Goal: Task Accomplishment & Management: Manage account settings

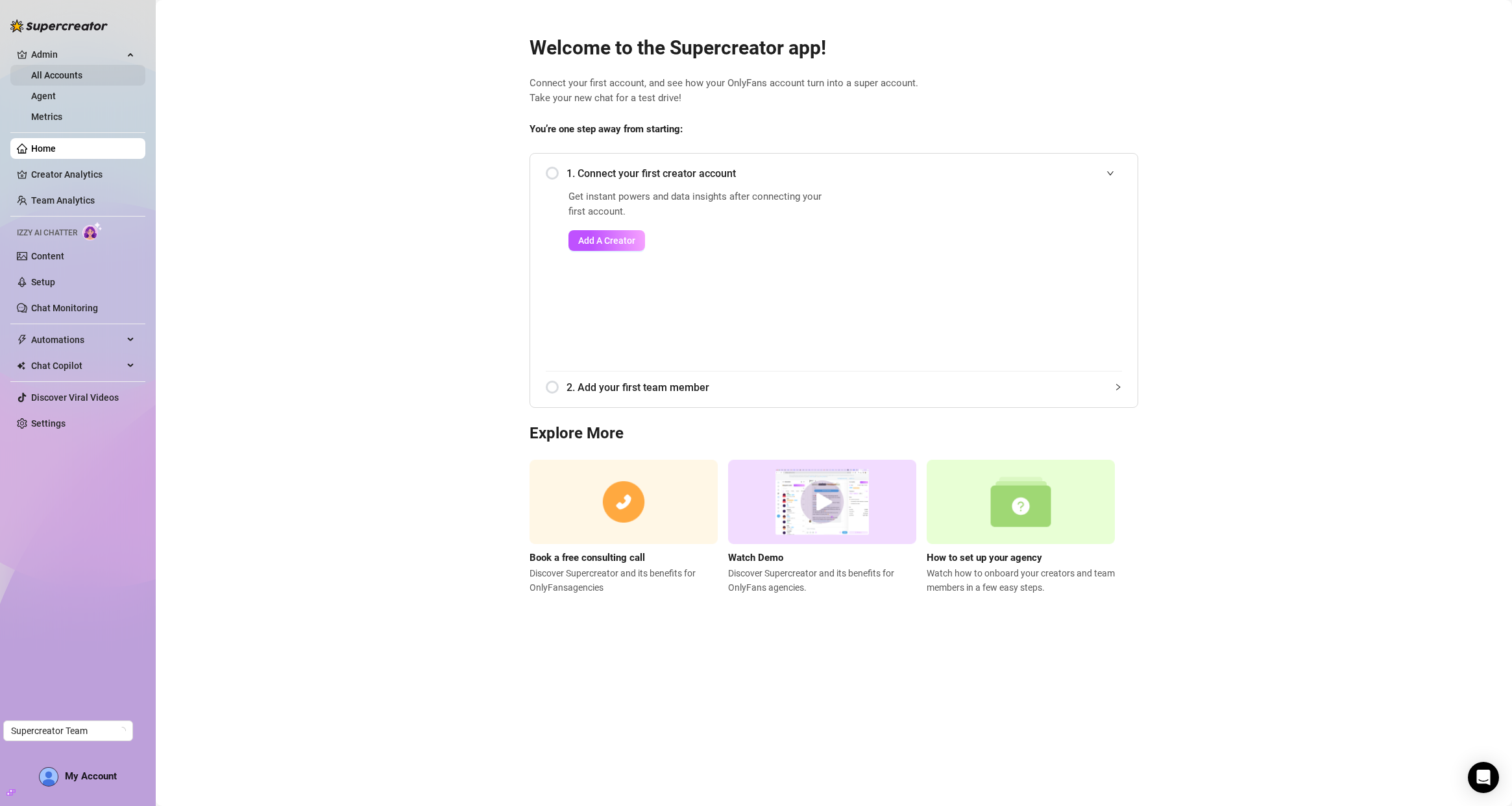
click at [31, 70] on link "All Accounts" at bounding box center [57, 75] width 51 height 11
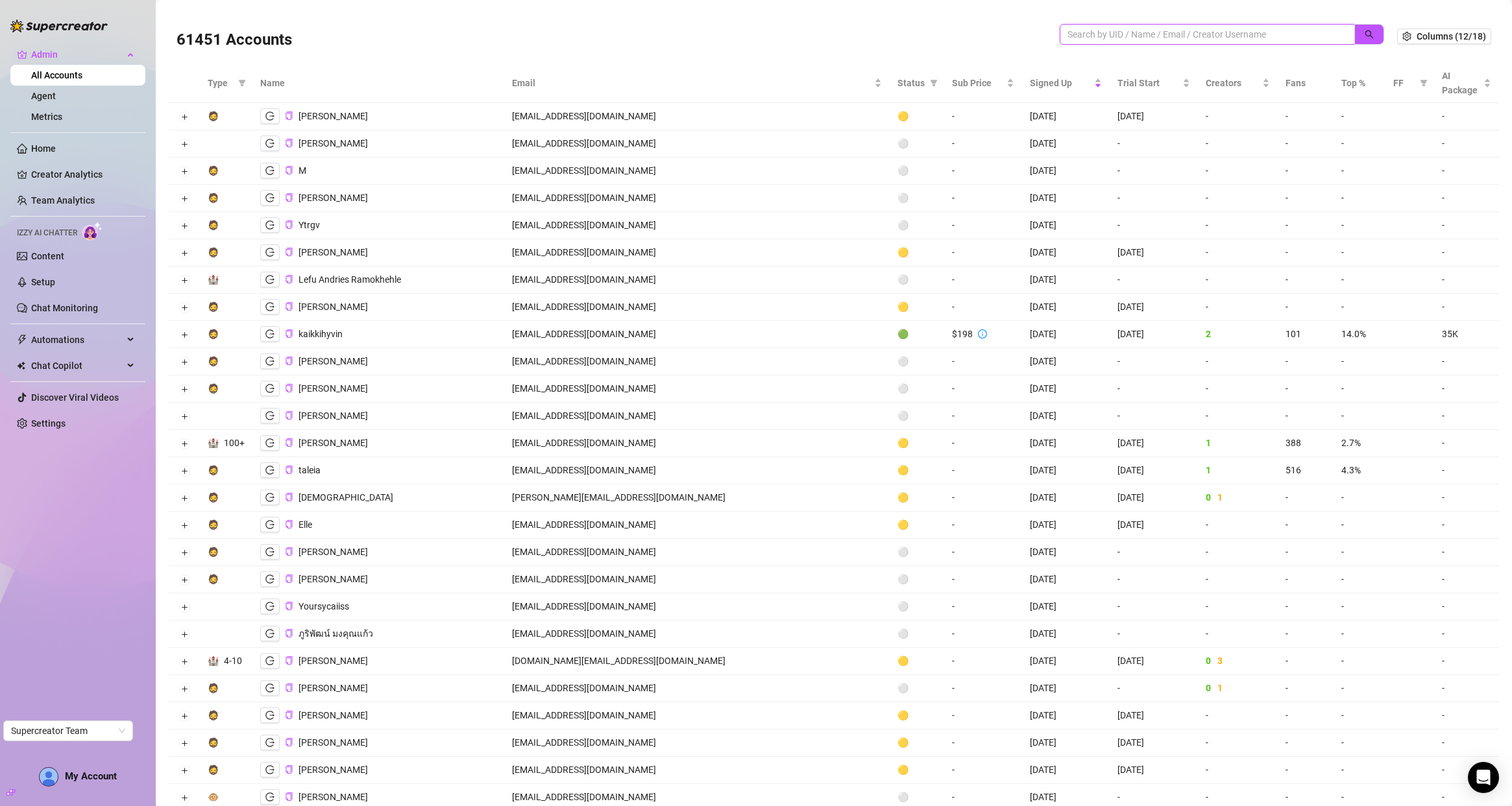
click at [1067, 33] on input "search" at bounding box center [1202, 34] width 270 height 15
paste input "[EMAIL_ADDRESS][DOMAIN_NAME]>"
type input "[EMAIL_ADDRESS][DOMAIN_NAME]"
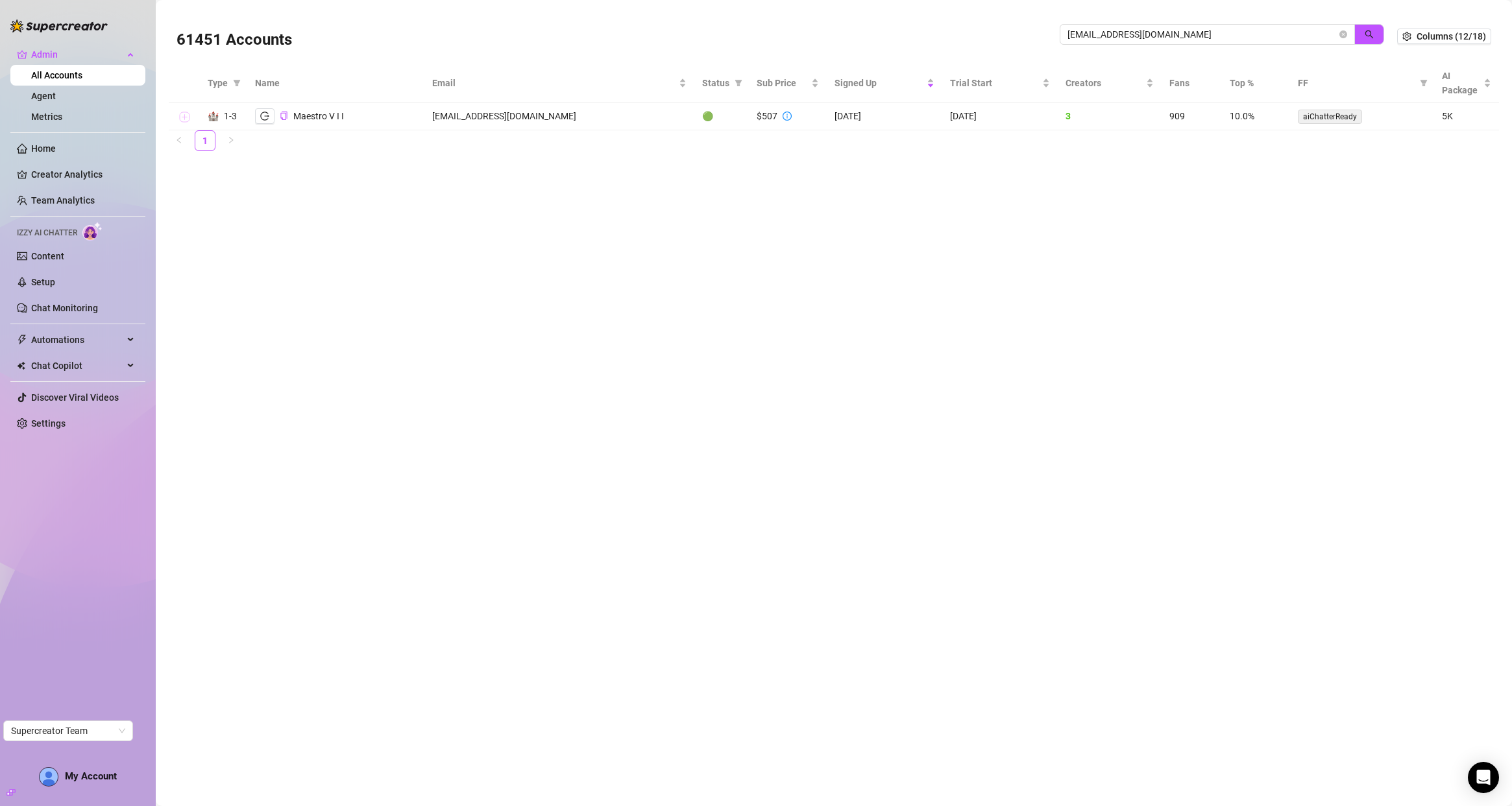
click at [187, 113] on button "Expand row" at bounding box center [184, 117] width 11 height 11
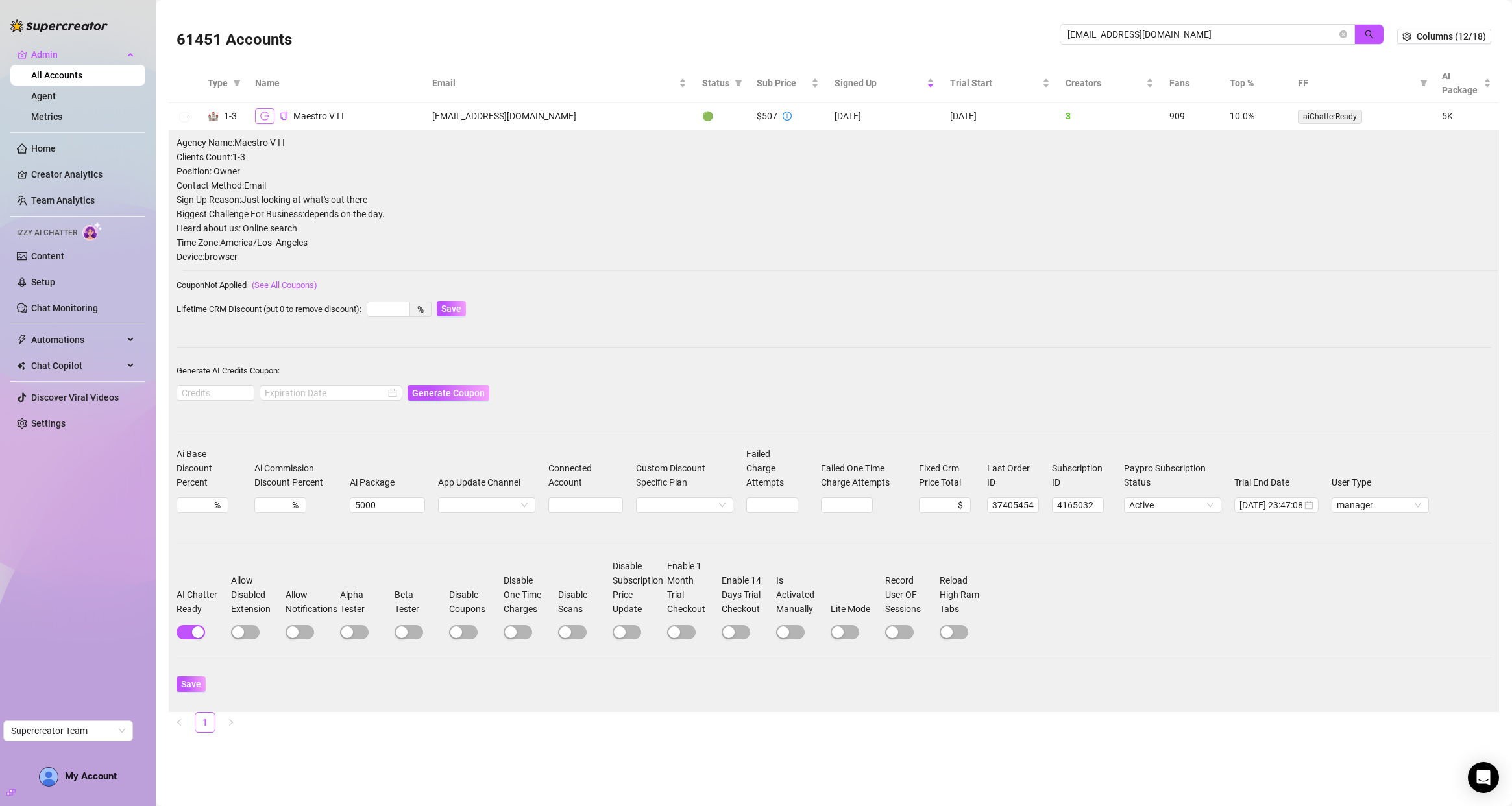
click at [266, 116] on icon "logout" at bounding box center [264, 115] width 9 height 9
click at [783, 113] on icon "info-circle" at bounding box center [787, 115] width 9 height 9
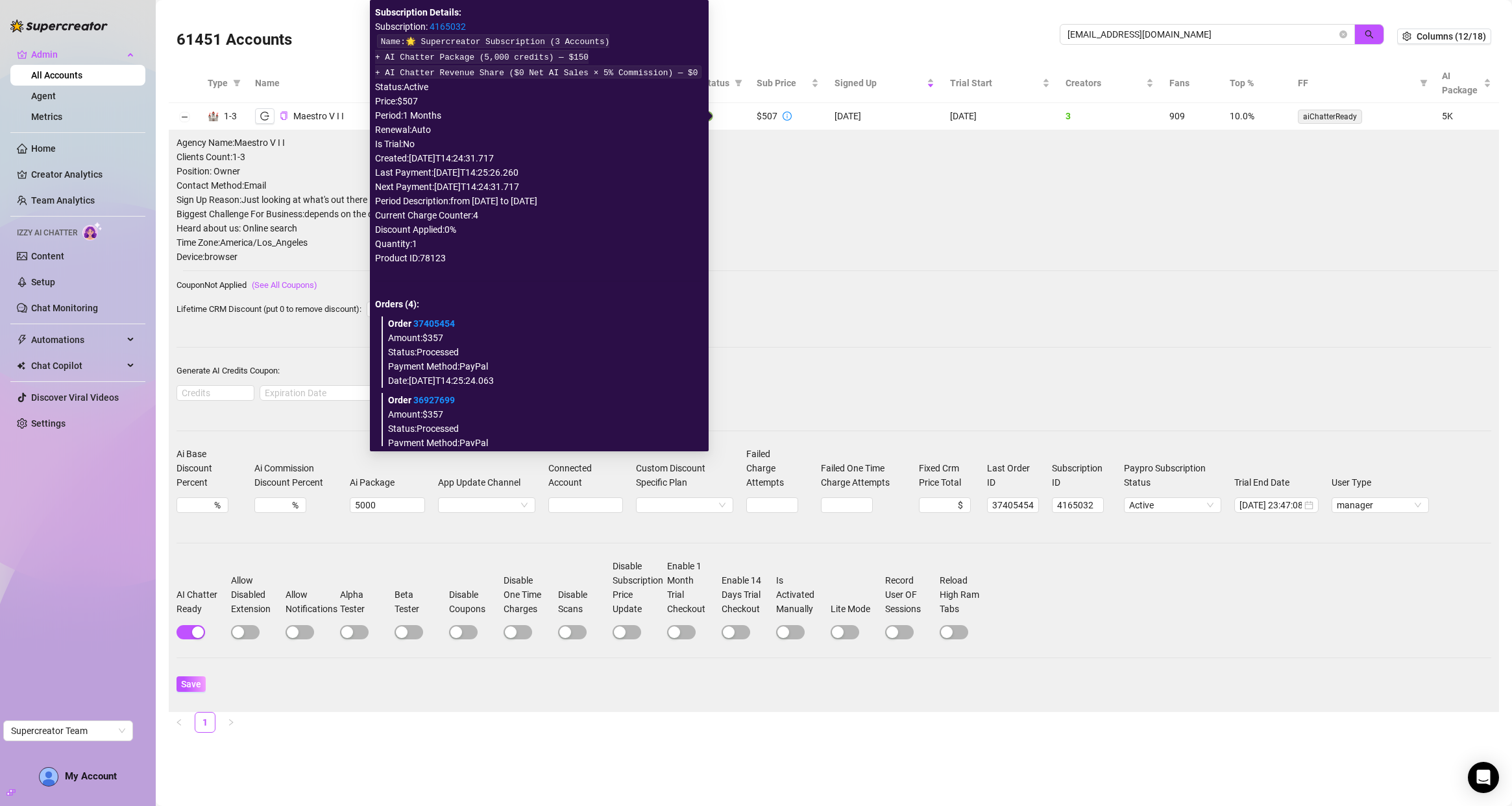
click at [447, 24] on link "4165032" at bounding box center [448, 26] width 36 height 11
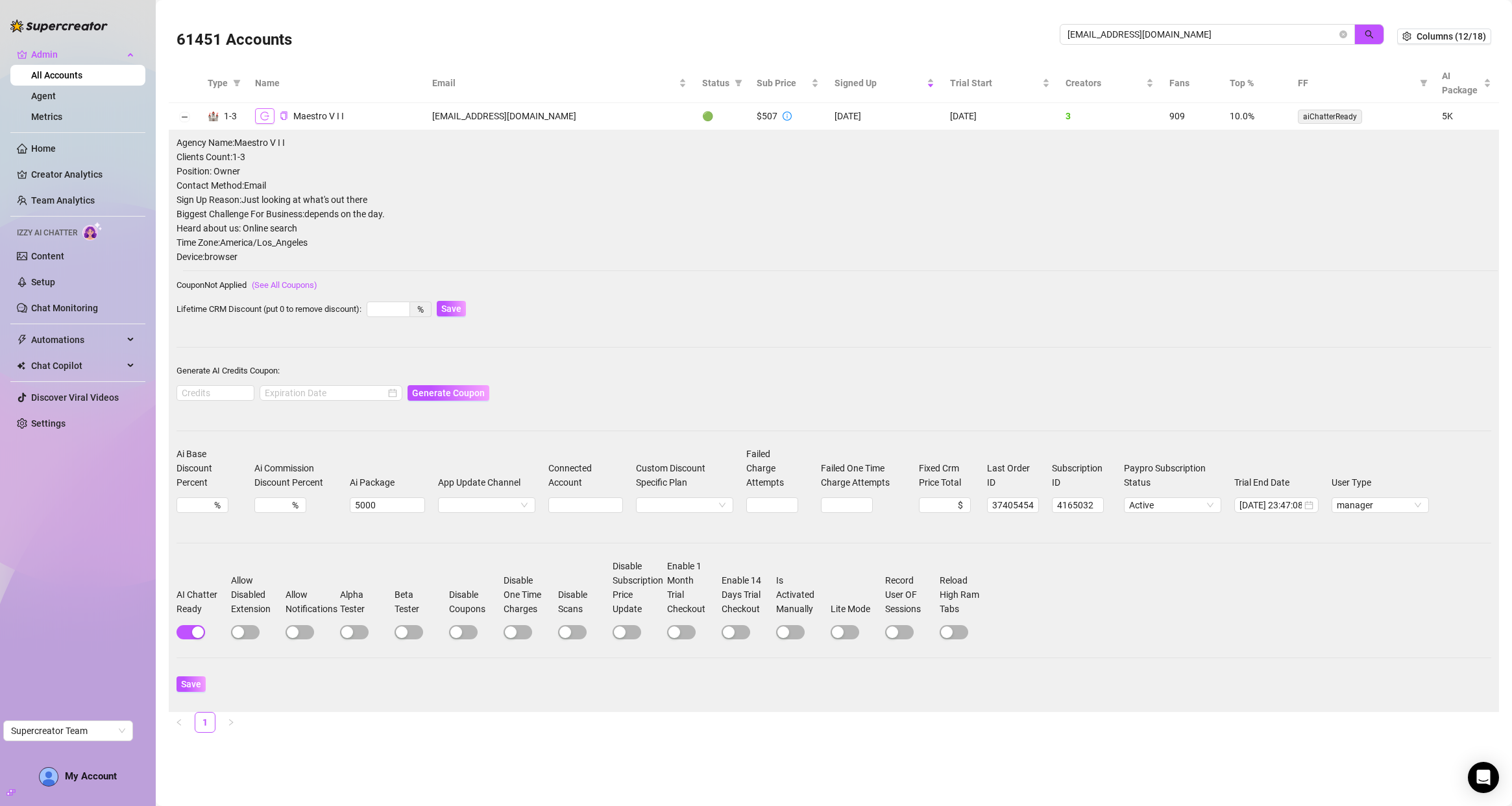
click at [263, 113] on icon "logout" at bounding box center [264, 115] width 9 height 9
click at [282, 116] on icon "copy" at bounding box center [283, 115] width 9 height 9
click at [283, 119] on icon "copy" at bounding box center [283, 115] width 9 height 9
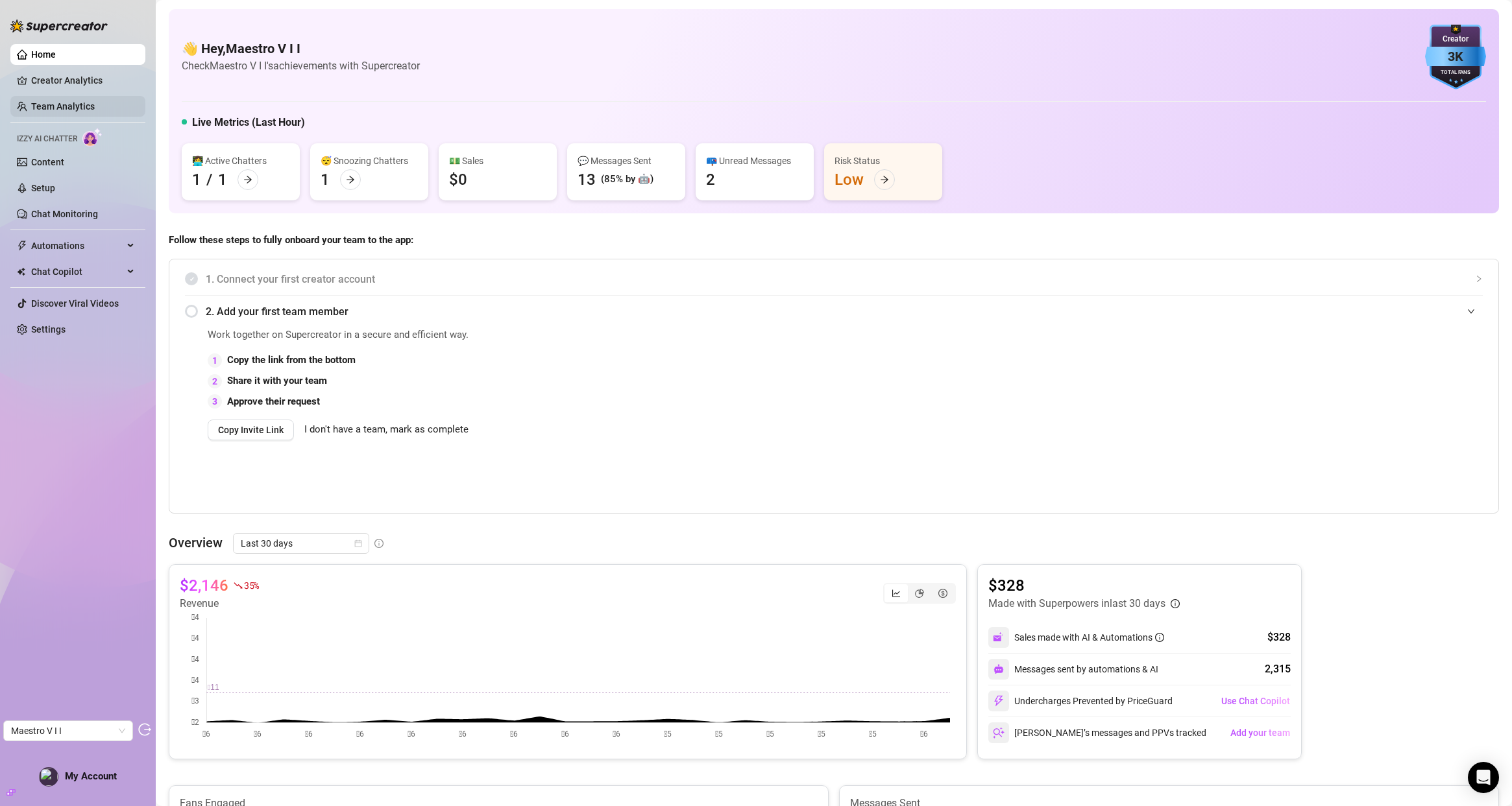
click at [45, 109] on link "Team Analytics" at bounding box center [63, 106] width 64 height 11
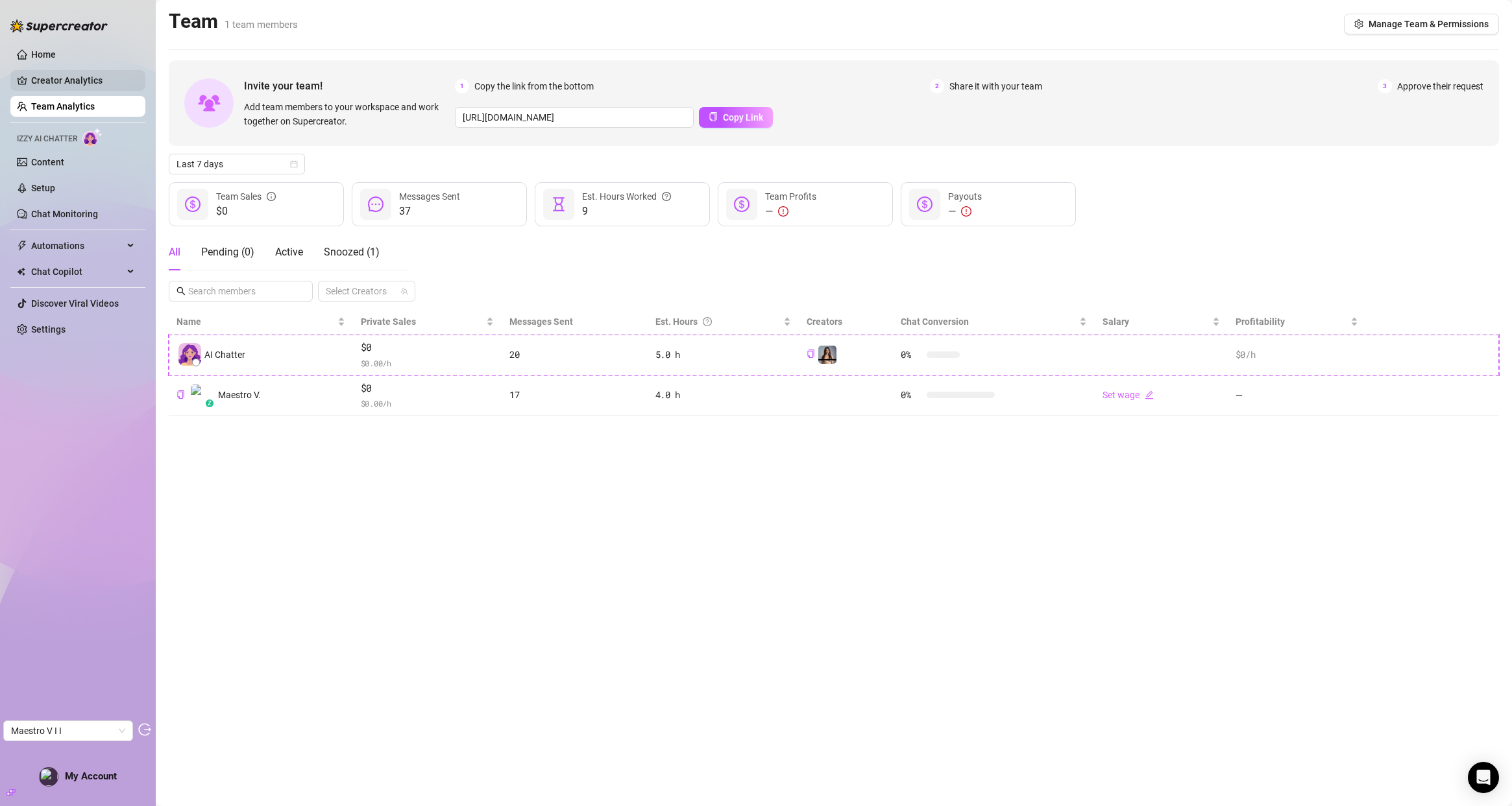
click at [49, 77] on link "Creator Analytics" at bounding box center [83, 80] width 104 height 21
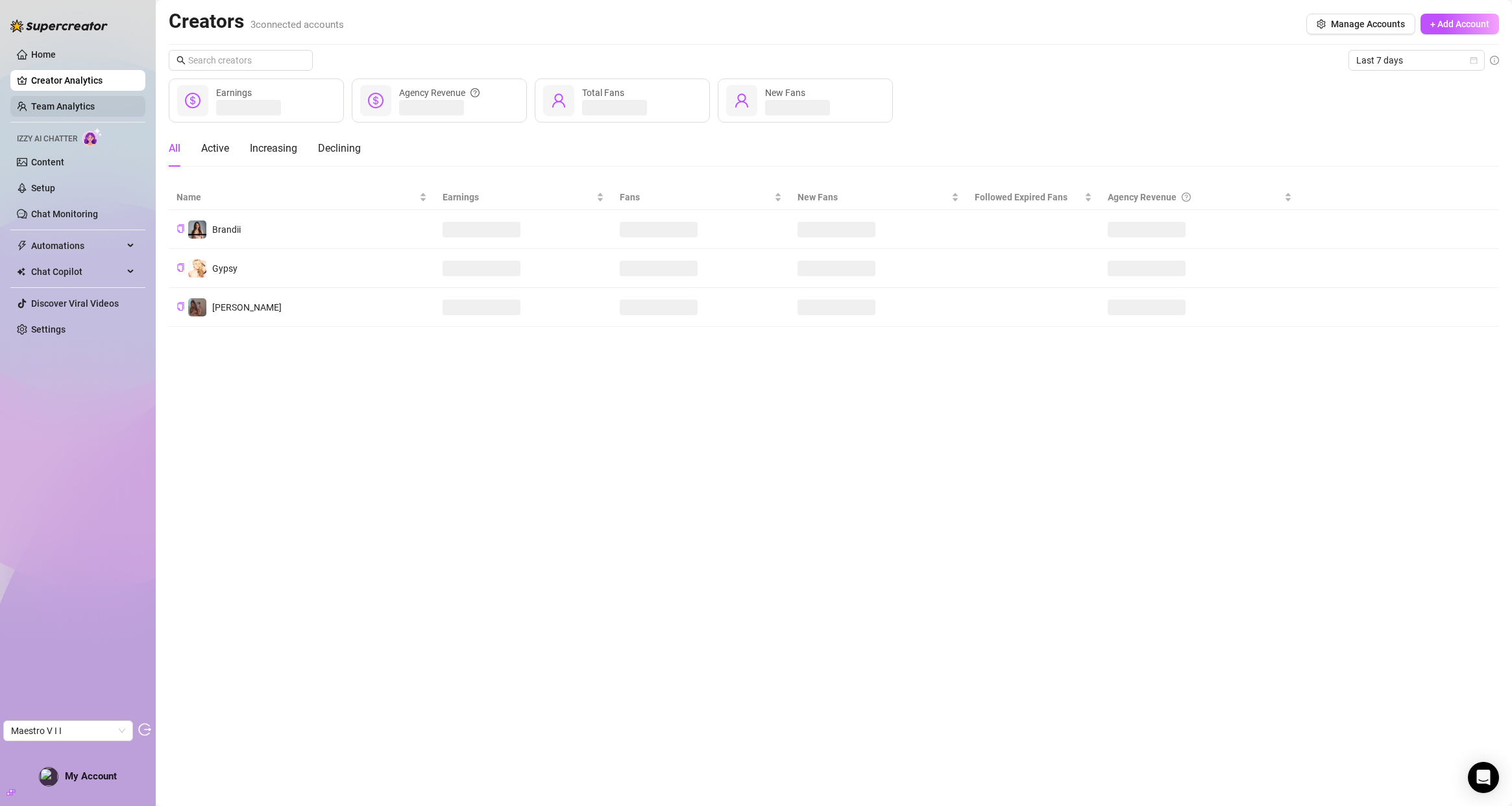
click at [42, 111] on link "Team Analytics" at bounding box center [63, 106] width 64 height 11
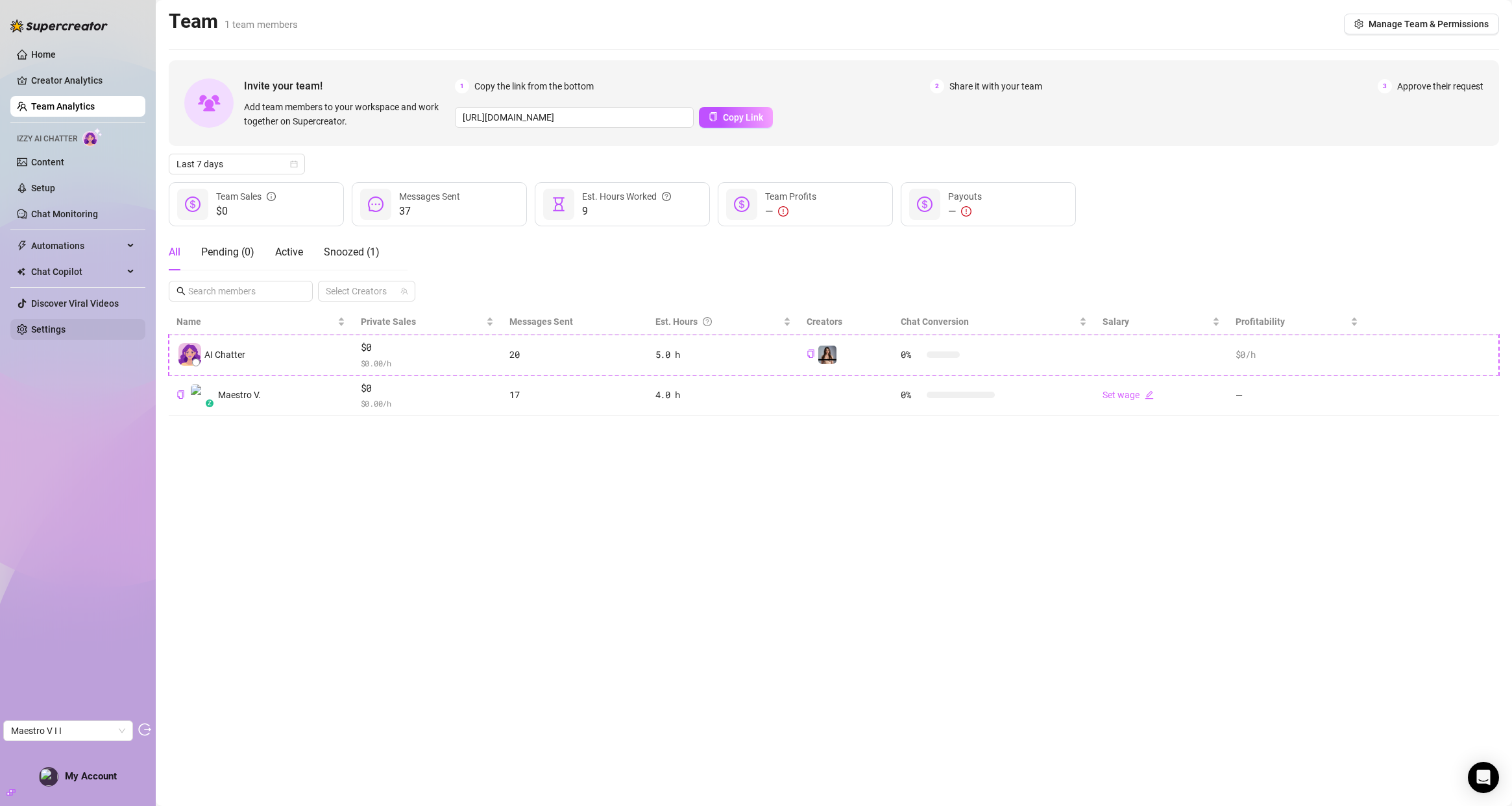
click at [45, 335] on link "Settings" at bounding box center [48, 329] width 34 height 11
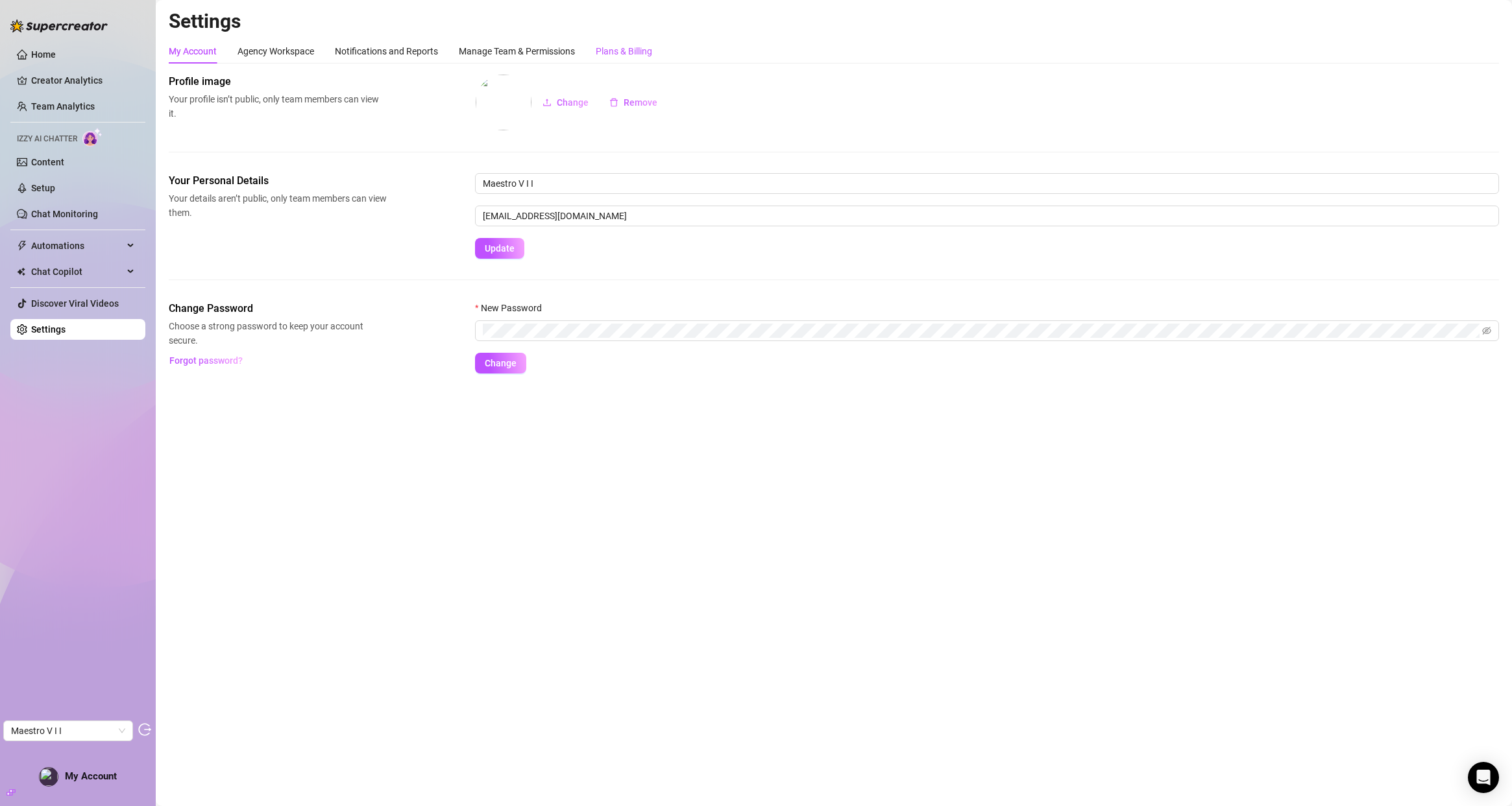
click at [626, 48] on div "Plans & Billing" at bounding box center [625, 51] width 57 height 15
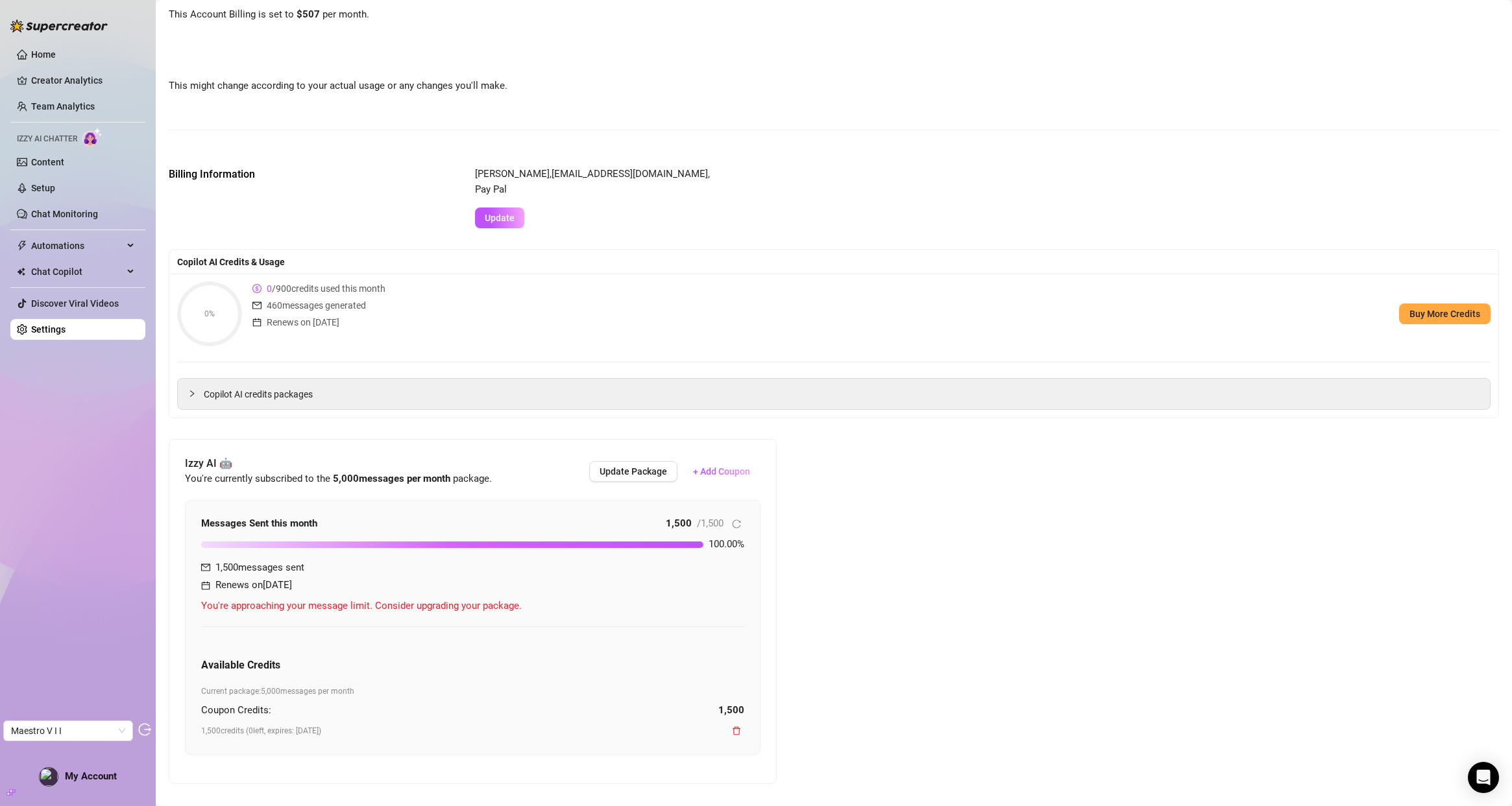
scroll to position [208, 0]
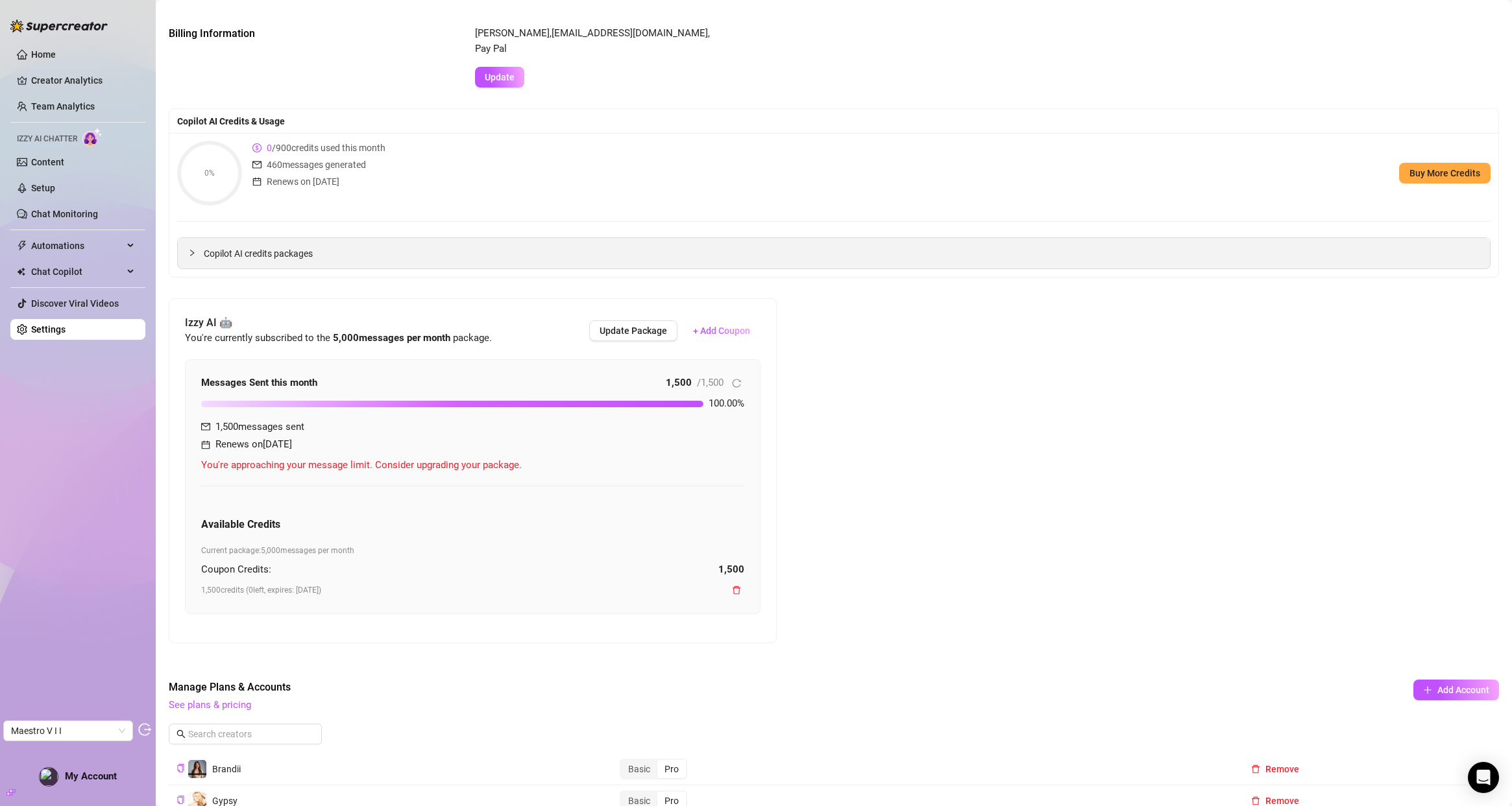
click at [287, 254] on span "Copilot AI credits packages" at bounding box center [842, 253] width 1276 height 15
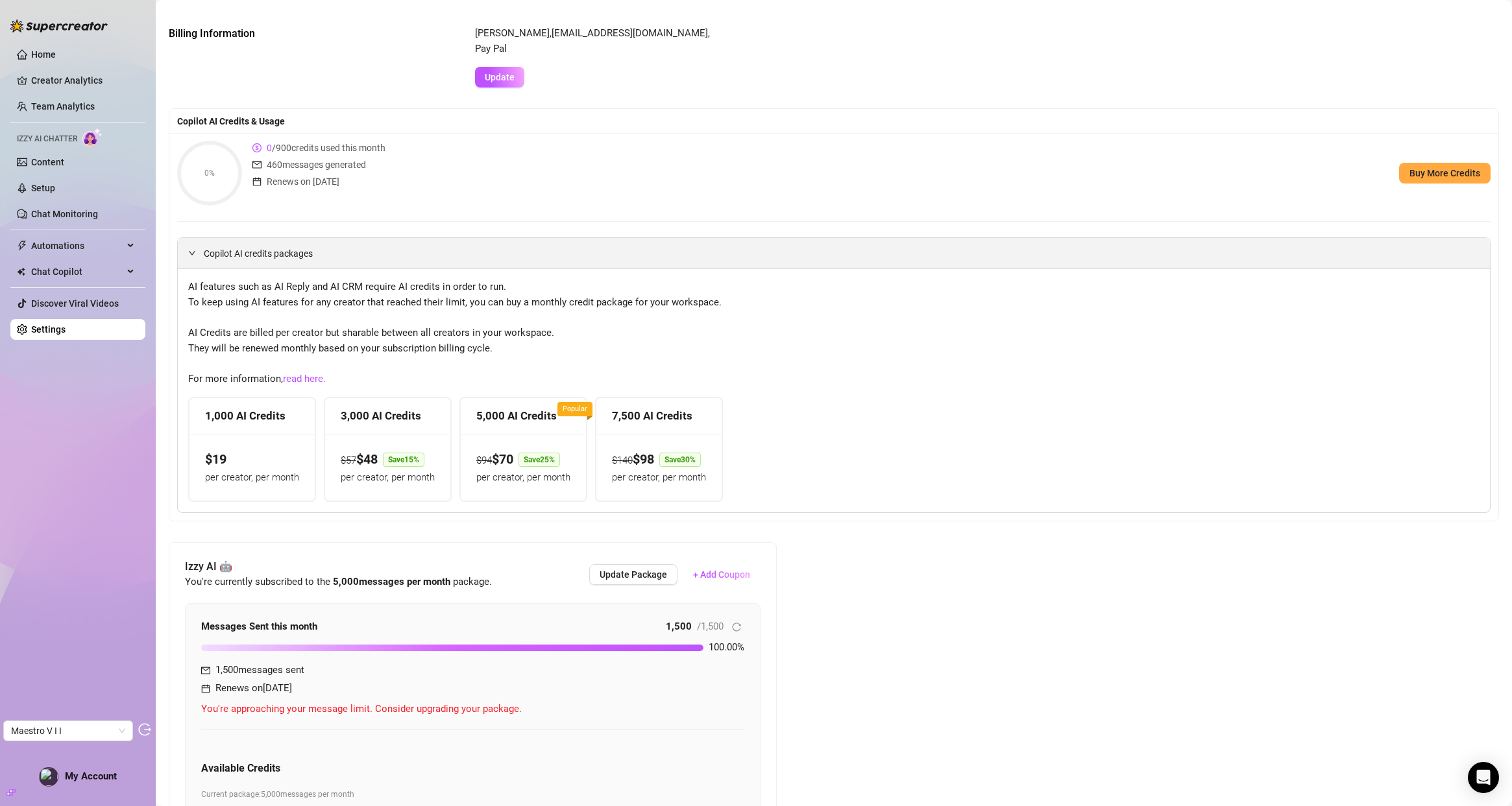
click at [287, 254] on span "Copilot AI credits packages" at bounding box center [842, 253] width 1276 height 15
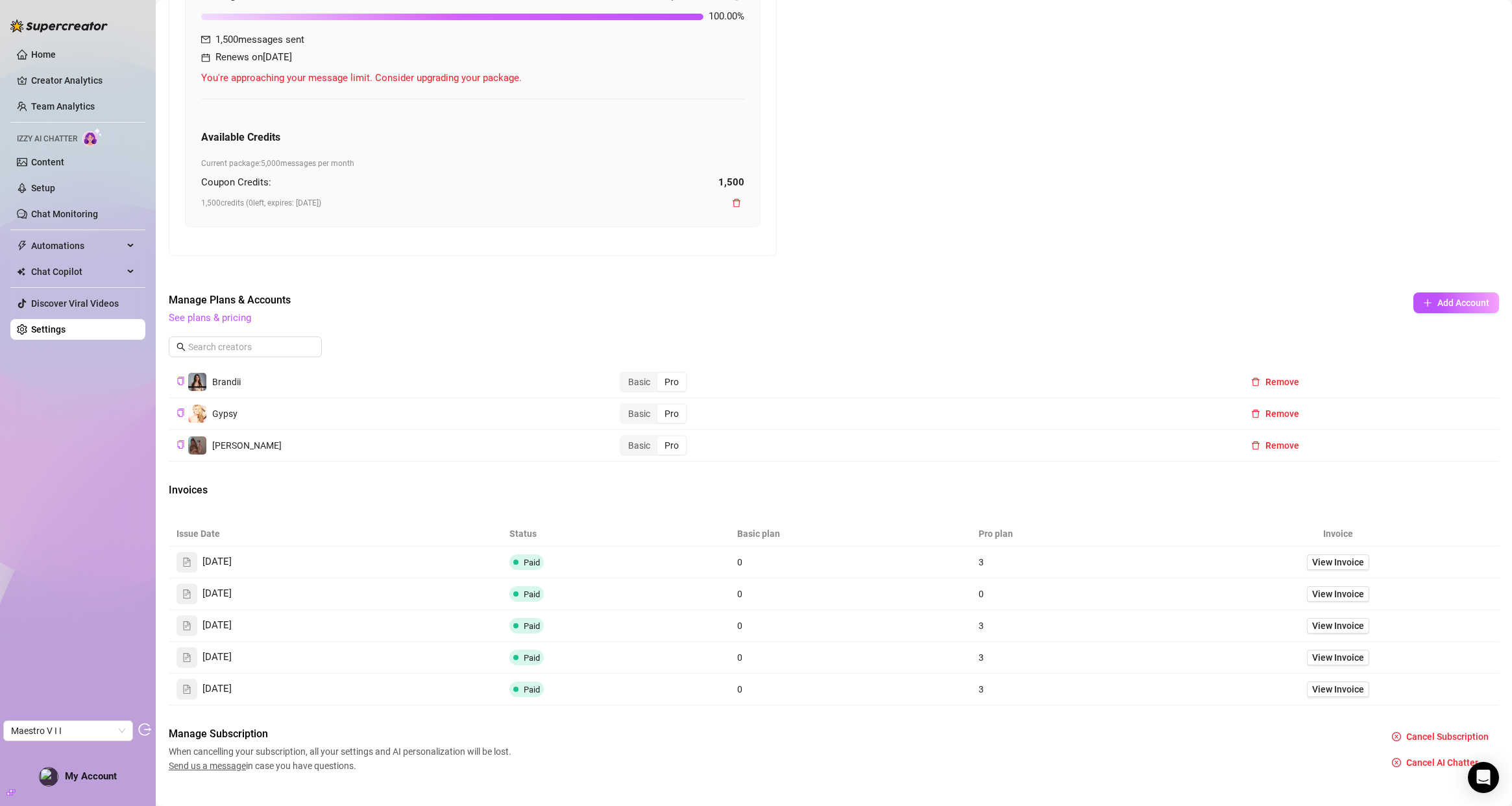
scroll to position [616, 0]
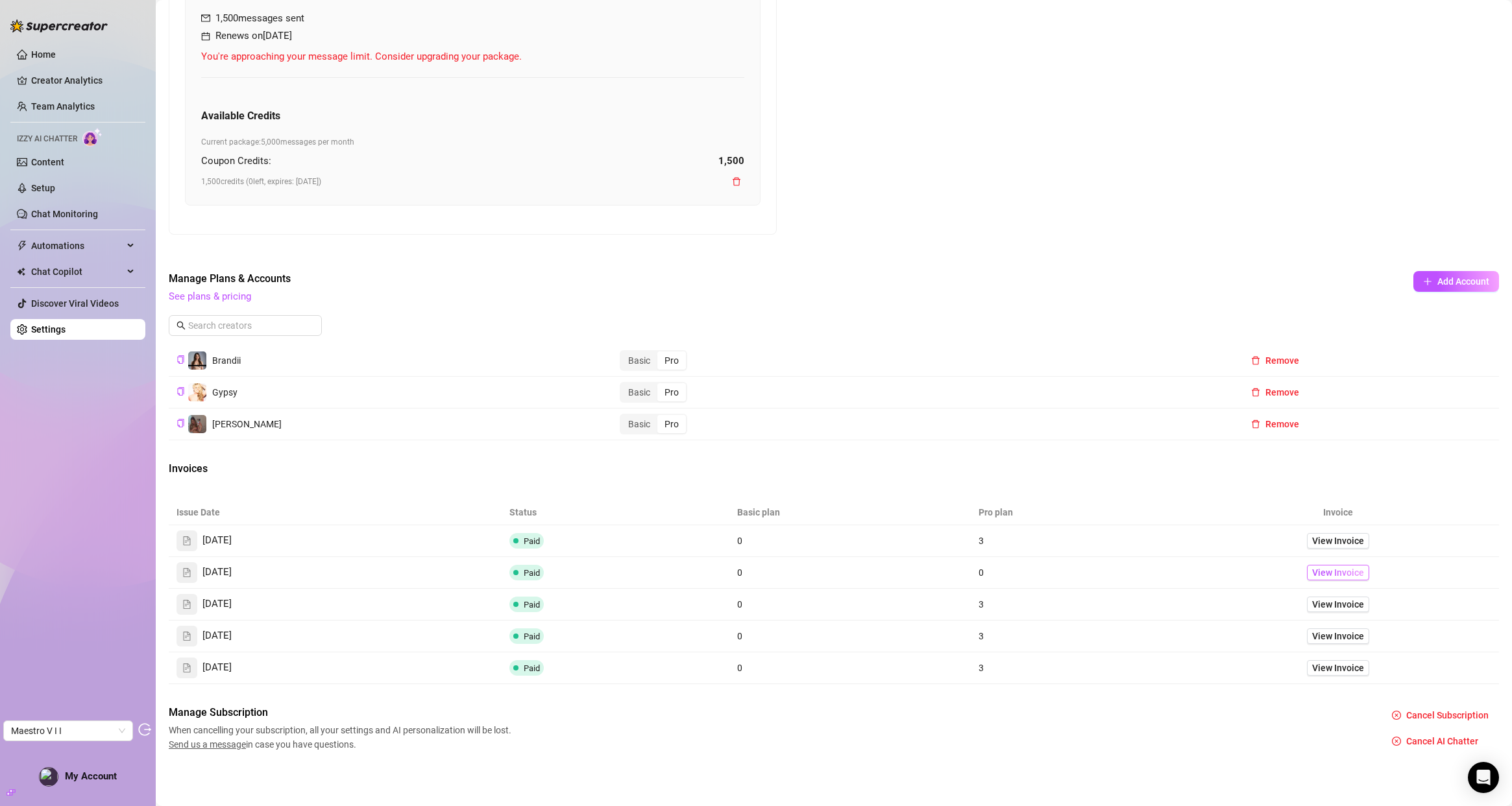
click at [1344, 570] on span "View Invoice" at bounding box center [1338, 573] width 52 height 15
click at [1322, 576] on span "View Invoice" at bounding box center [1338, 573] width 52 height 15
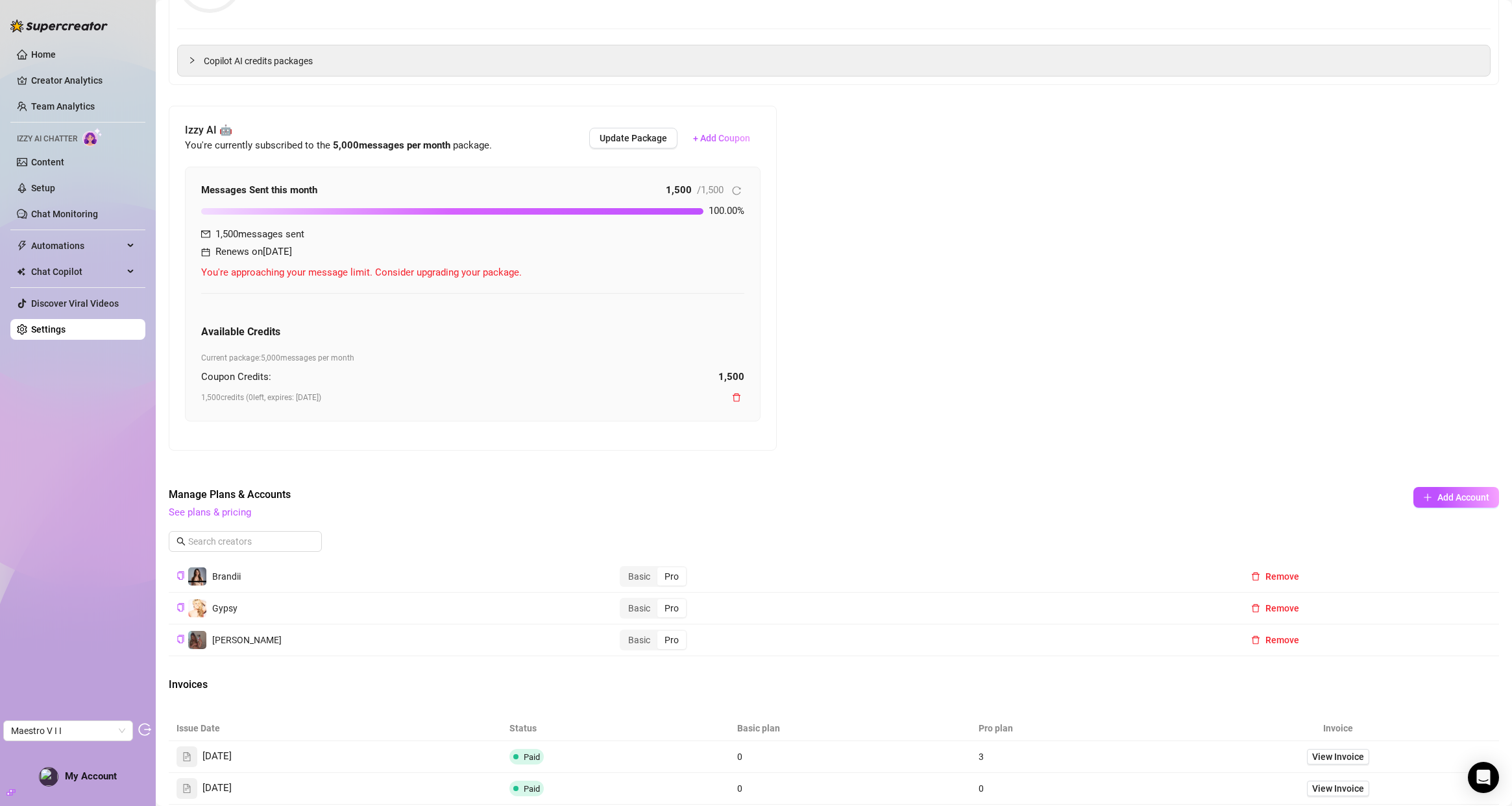
scroll to position [400, 0]
click at [633, 142] on span "Update Package" at bounding box center [633, 139] width 67 height 11
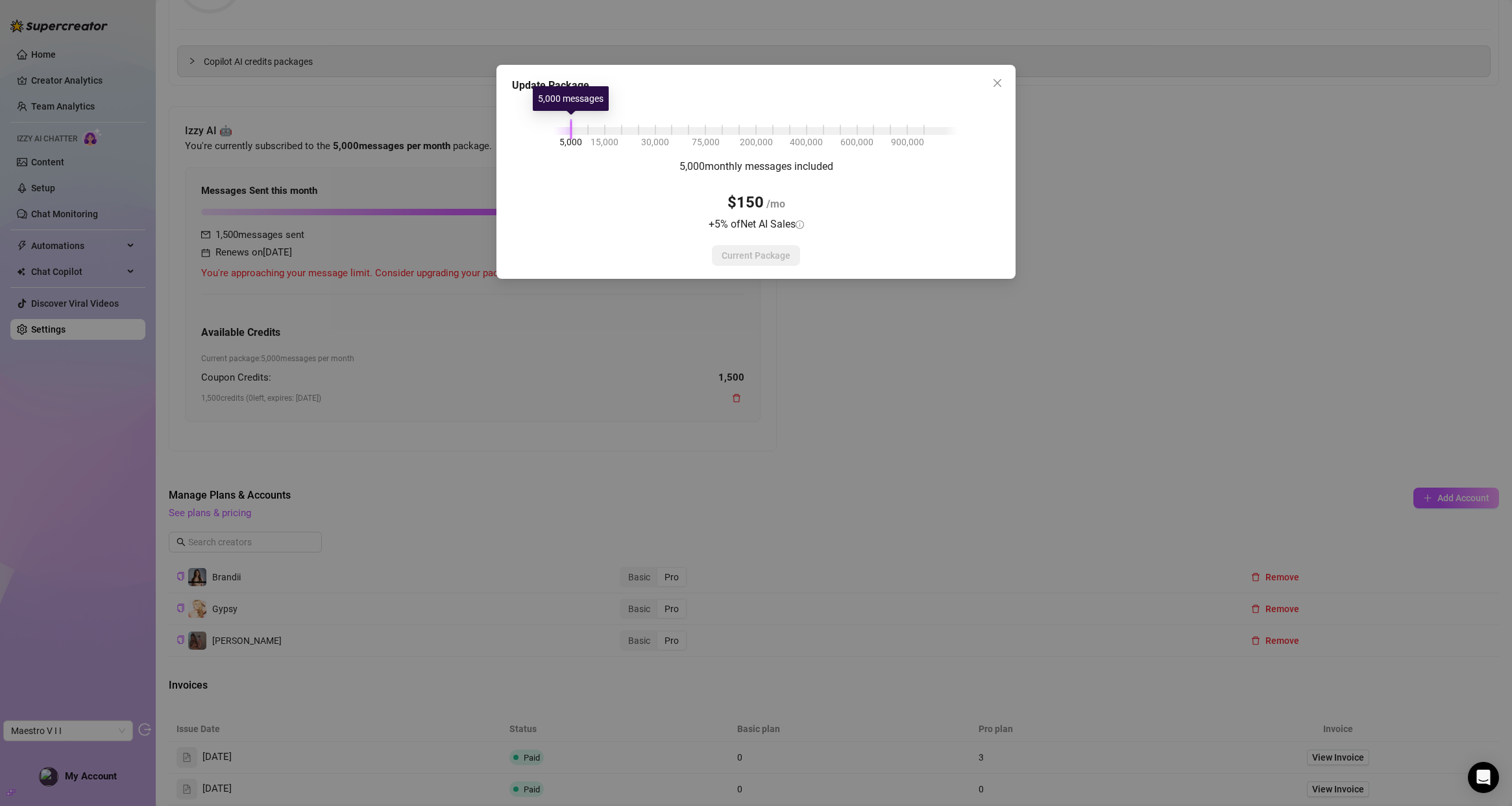
click at [570, 125] on div at bounding box center [571, 129] width 2 height 21
click at [570, 127] on div at bounding box center [571, 129] width 2 height 21
click at [590, 128] on div at bounding box center [756, 131] width 404 height 8
click at [565, 127] on div at bounding box center [571, 131] width 34 height 8
click at [462, 107] on div "Update Package 5,000 15,000 30,000 75,000 200,000 400,000 600,000 900,000 5,000…" at bounding box center [756, 403] width 1512 height 806
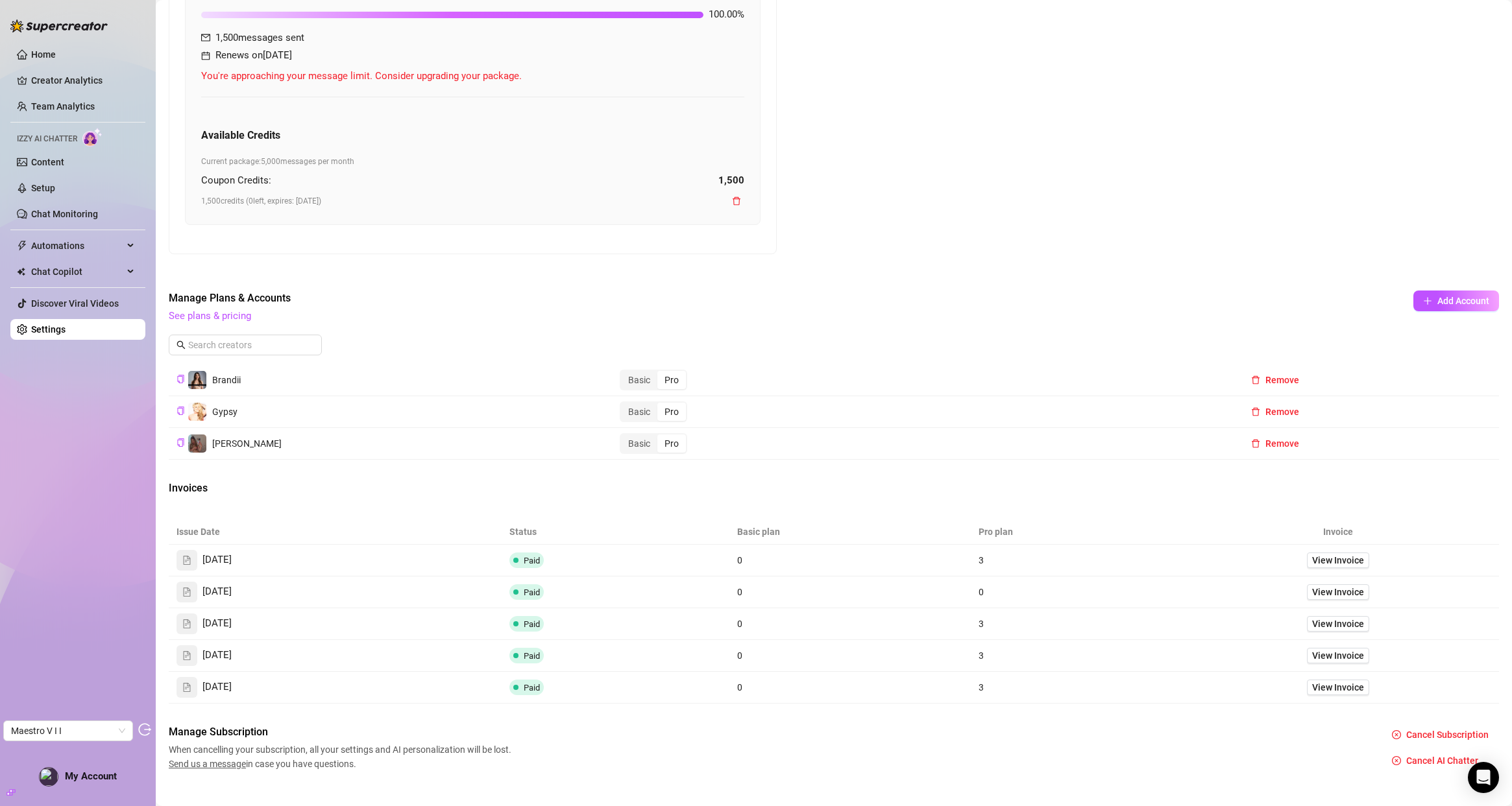
scroll to position [616, 0]
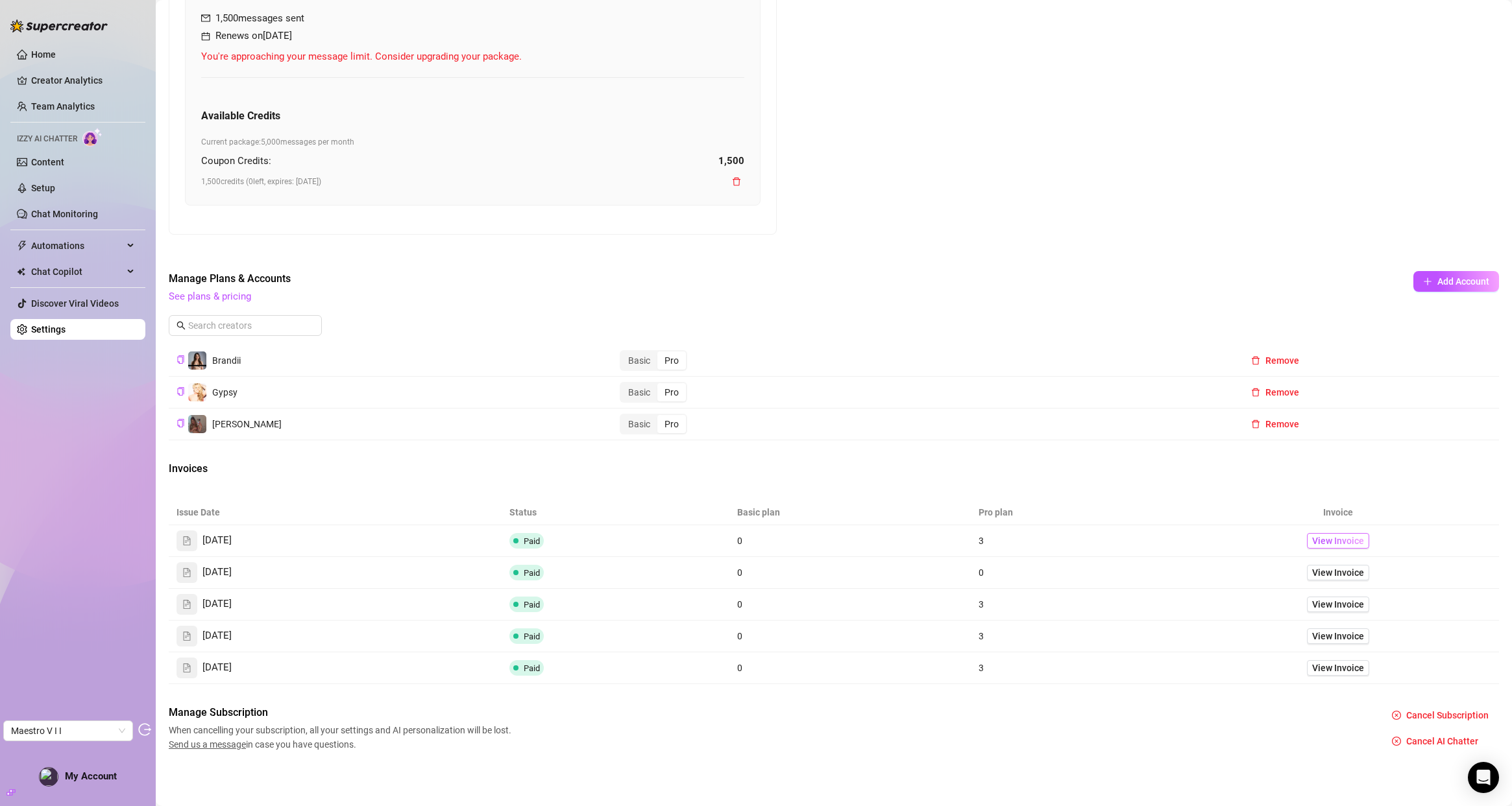
click at [1354, 540] on span "View Invoice" at bounding box center [1338, 541] width 52 height 15
click at [1325, 574] on span "View Invoice" at bounding box center [1338, 573] width 52 height 15
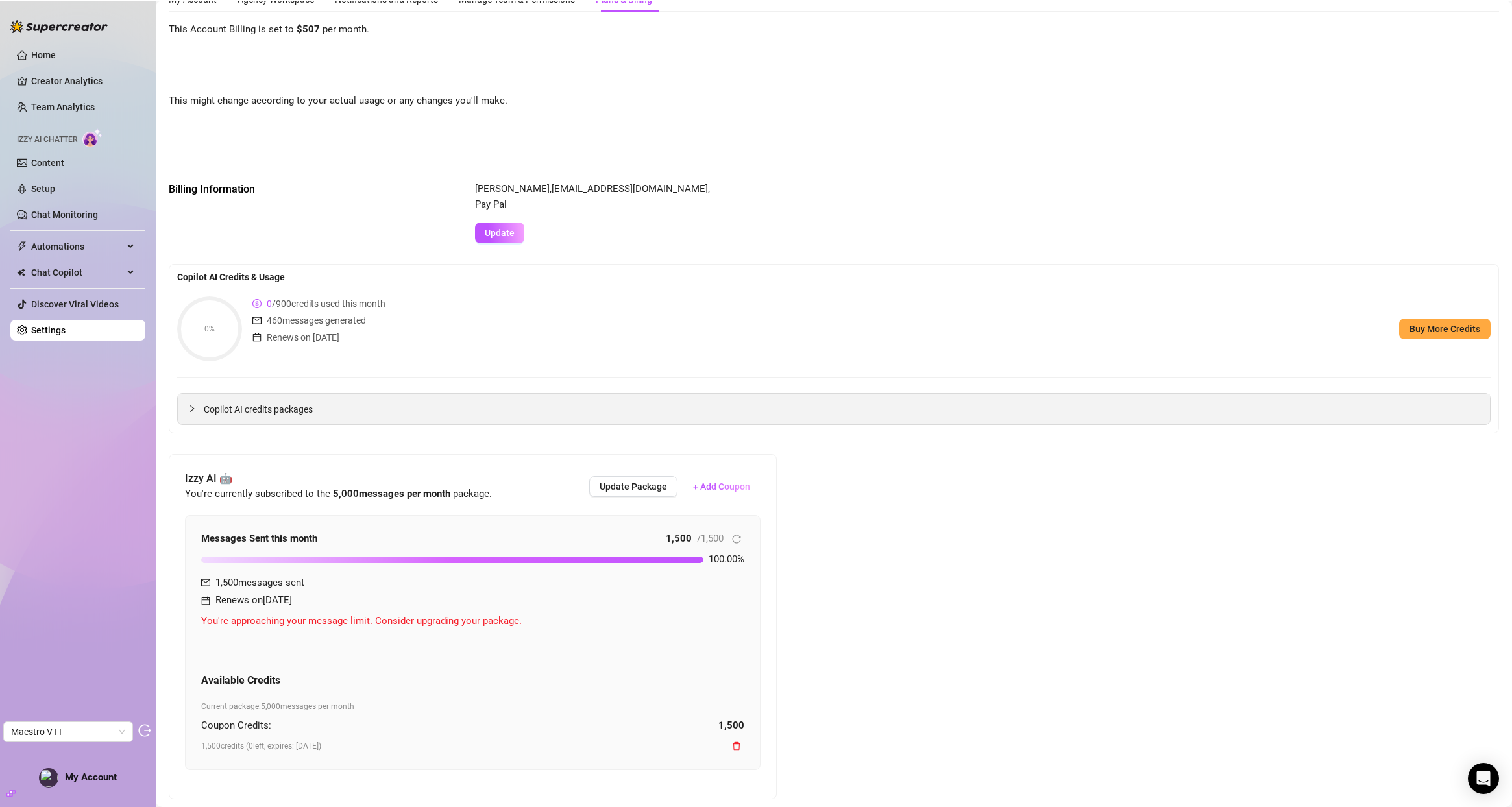
scroll to position [0, 0]
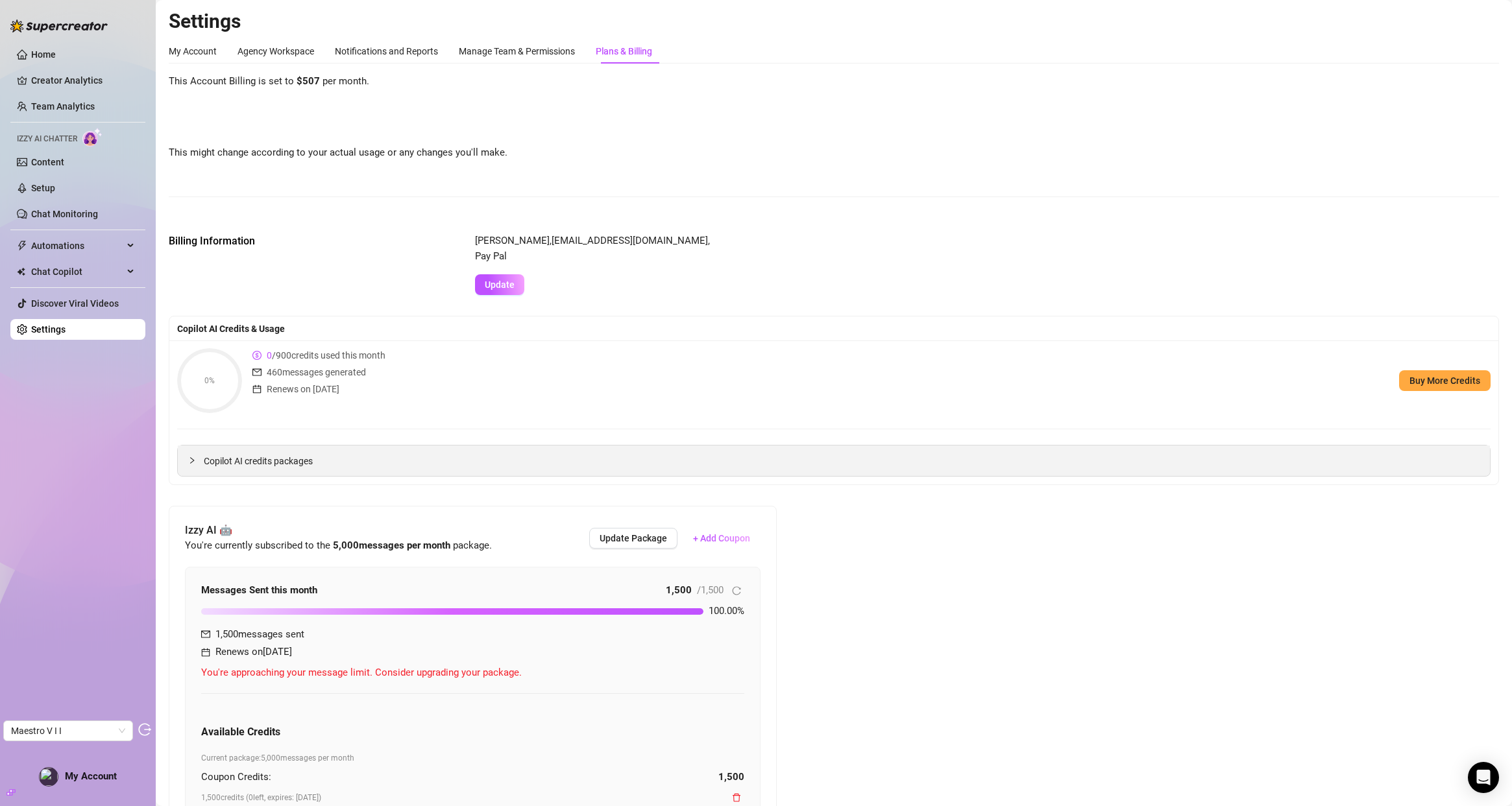
click at [323, 455] on span "Copilot AI credits packages" at bounding box center [842, 461] width 1276 height 15
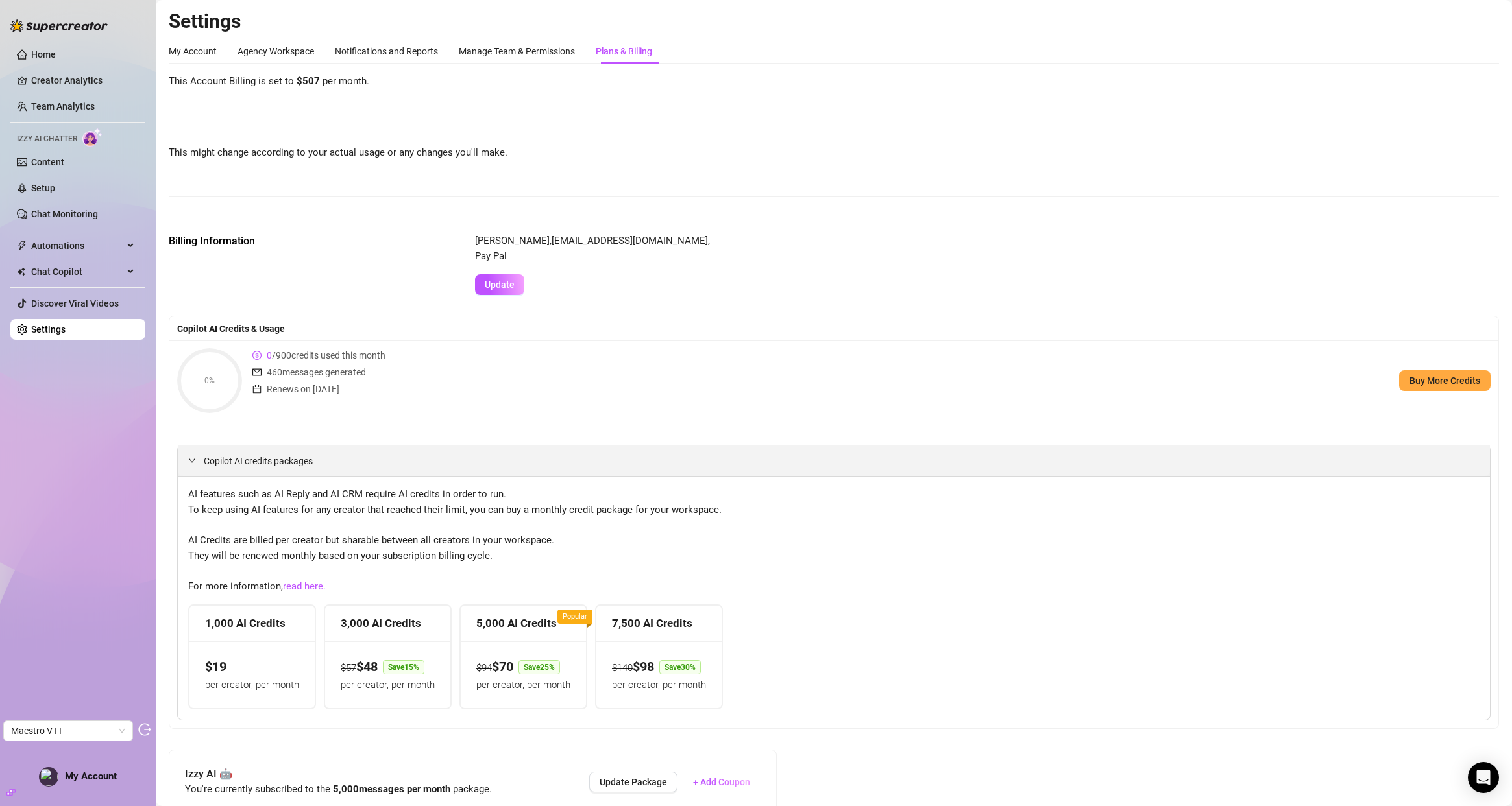
click at [306, 460] on span "Copilot AI credits packages" at bounding box center [842, 461] width 1276 height 15
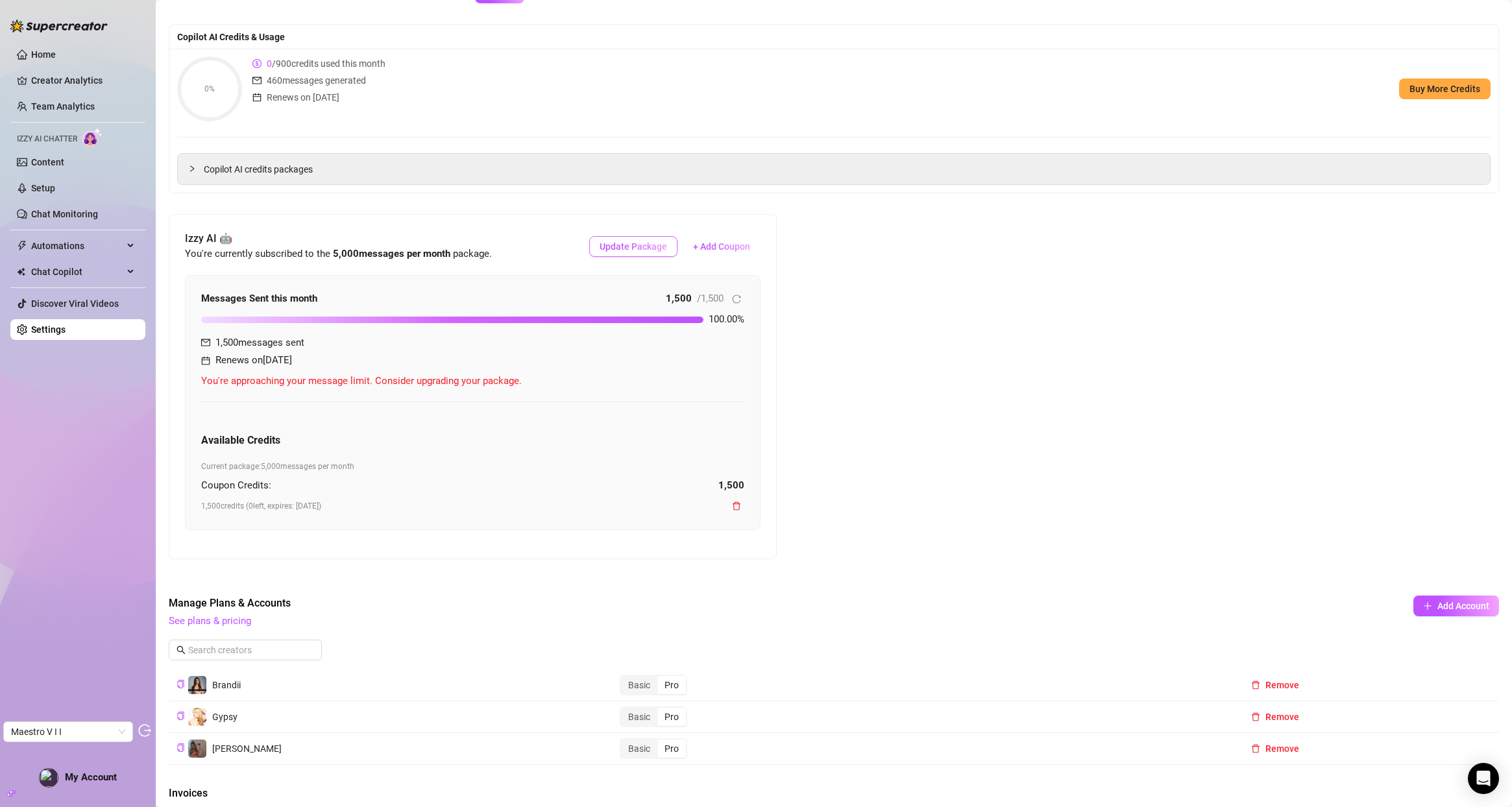
scroll to position [616, 0]
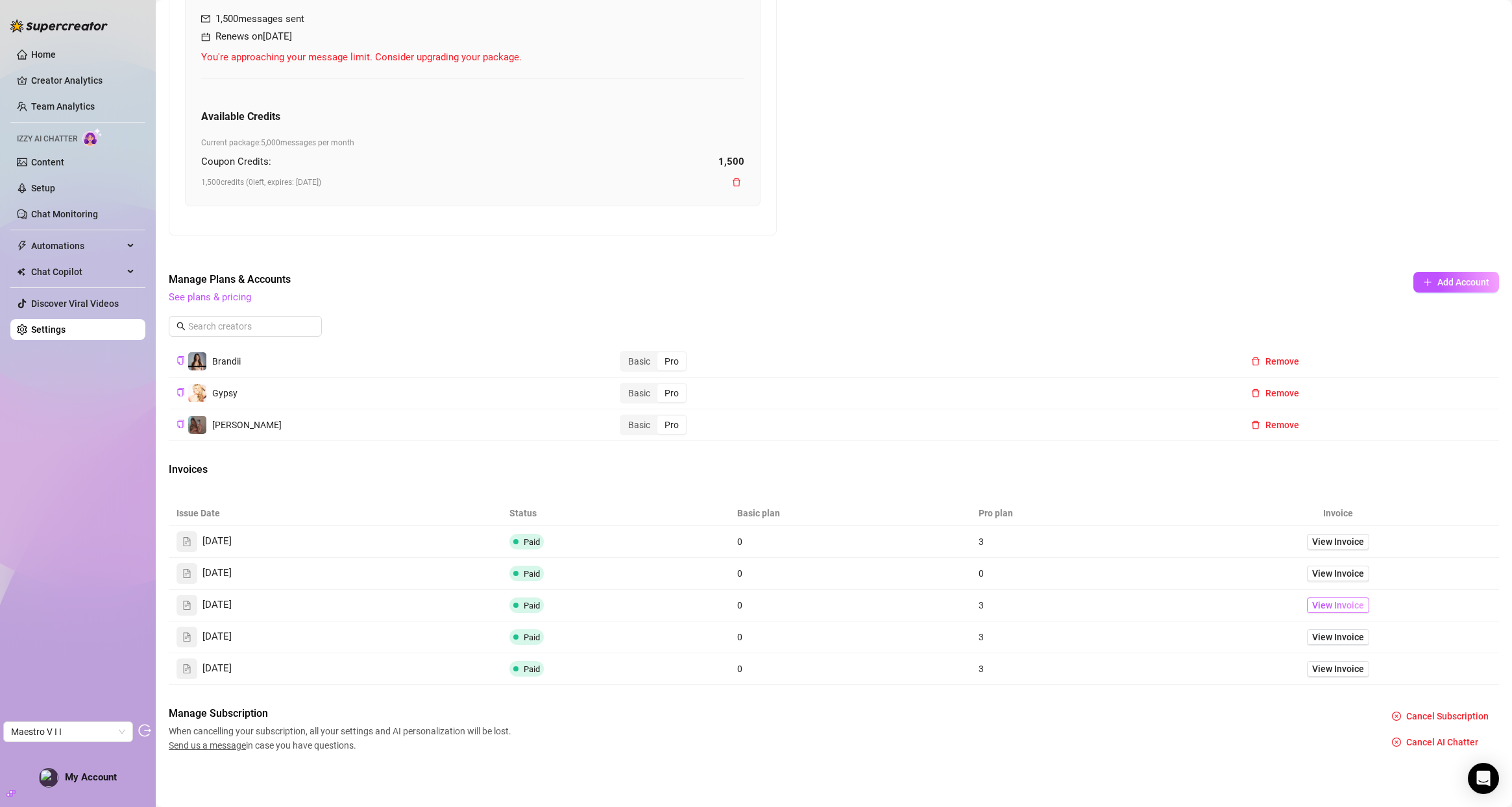
click at [1331, 606] on span "View Invoice" at bounding box center [1338, 605] width 52 height 15
click at [1324, 544] on span "View Invoice" at bounding box center [1338, 541] width 52 height 15
click at [1318, 571] on span "View Invoice" at bounding box center [1338, 573] width 52 height 15
